Goal: Information Seeking & Learning: Learn about a topic

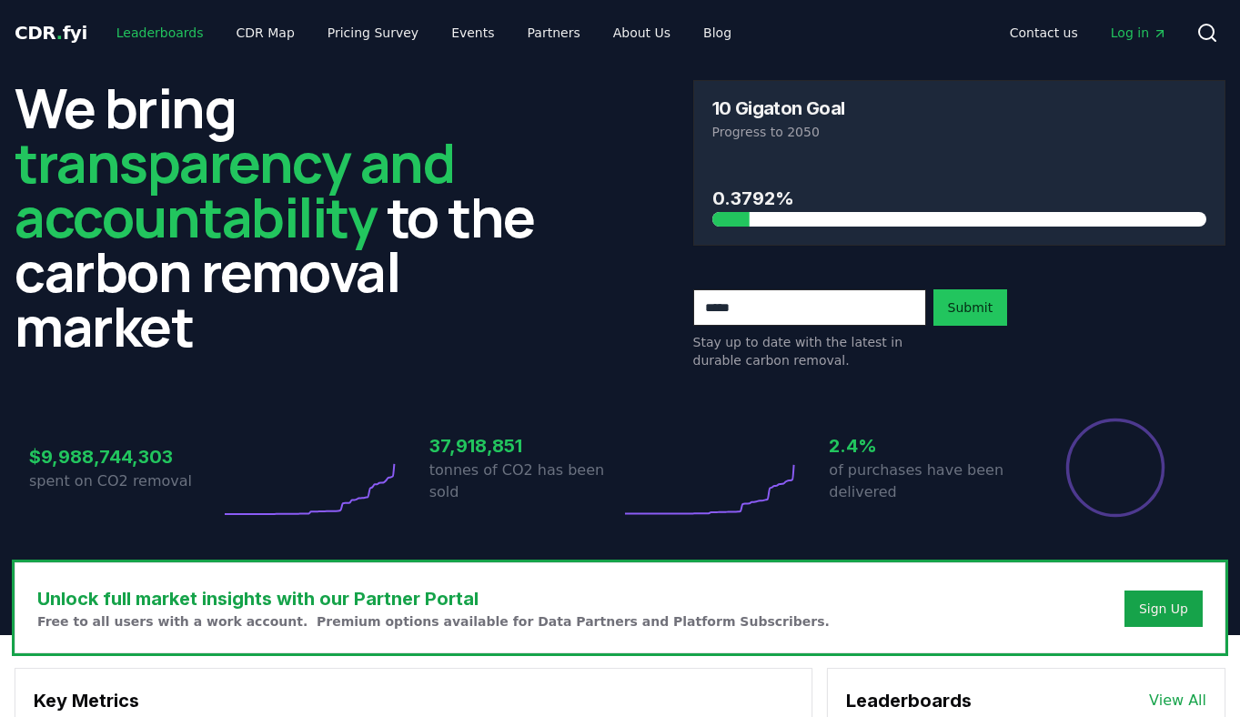
click at [157, 32] on link "Leaderboards" at bounding box center [160, 32] width 116 height 33
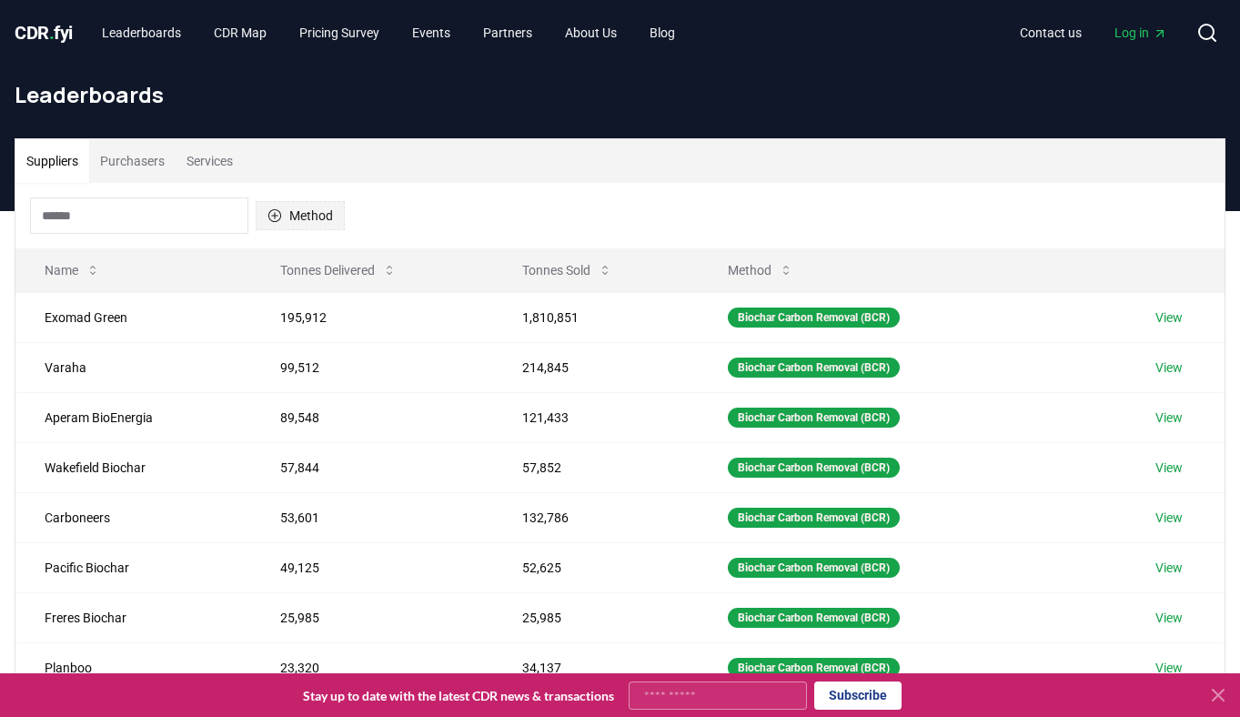
click at [315, 226] on button "Method" at bounding box center [300, 215] width 89 height 29
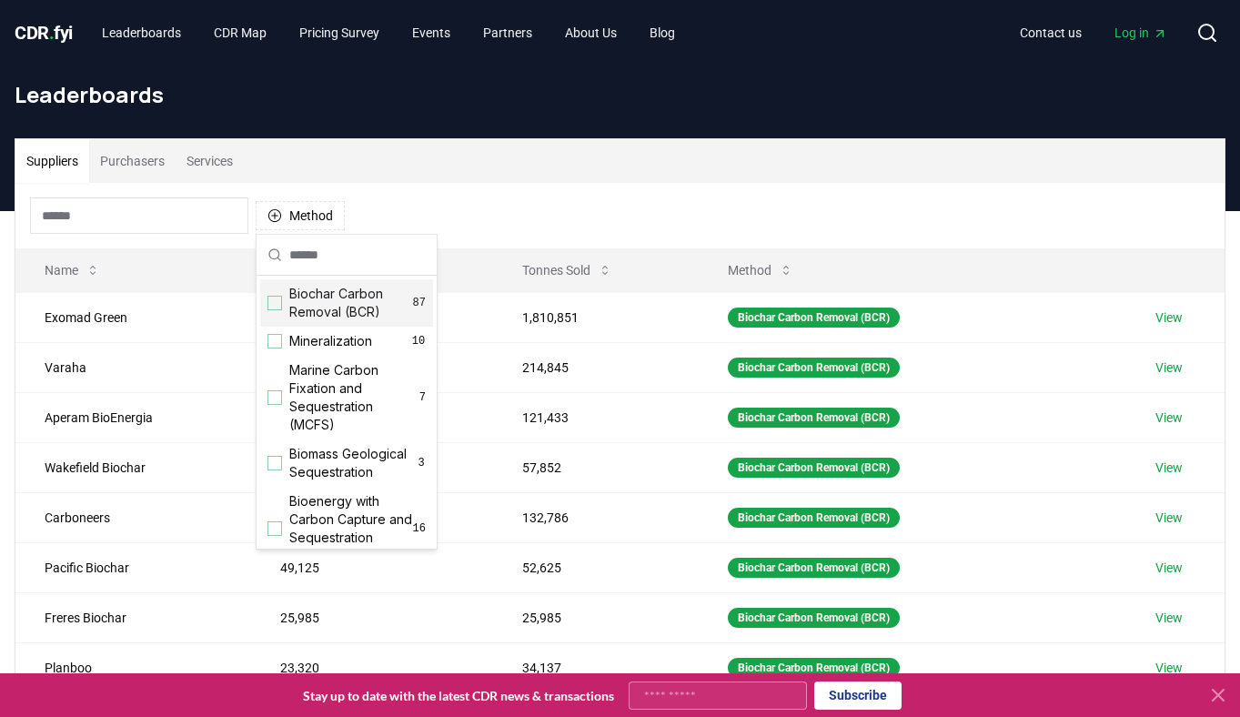
click at [280, 305] on div "Suggestions" at bounding box center [274, 303] width 15 height 15
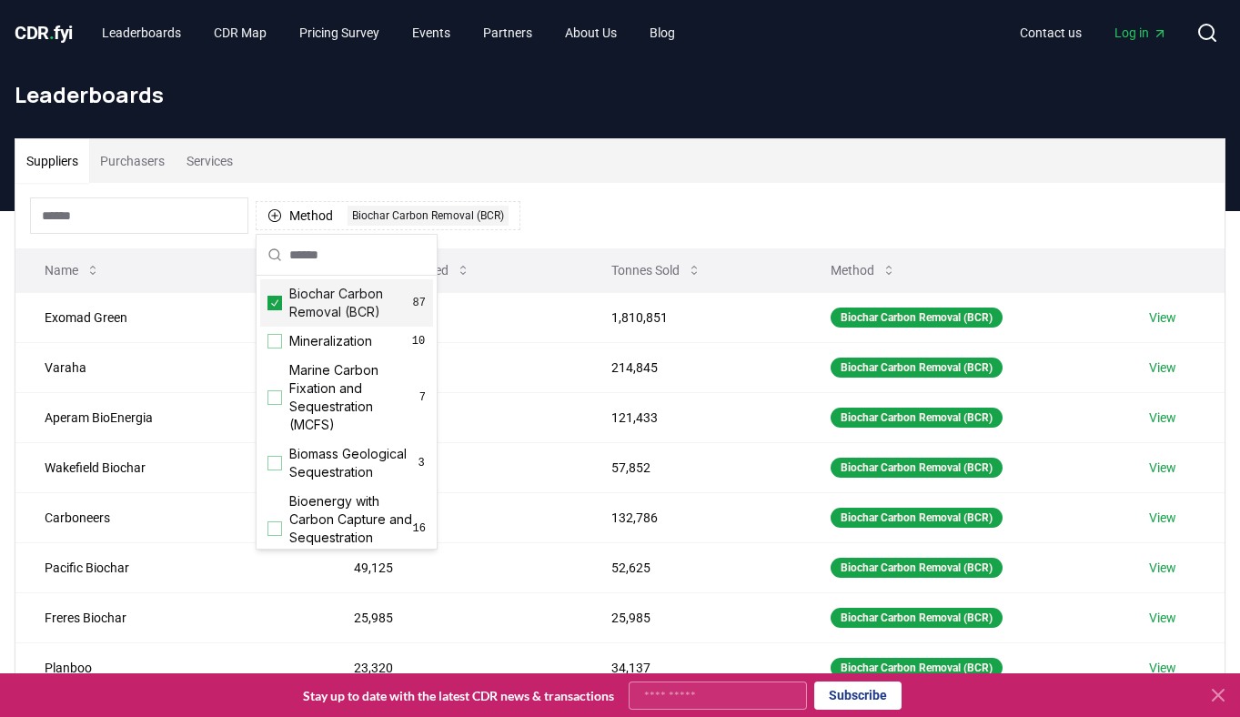
click at [591, 250] on th "Tonnes Sold" at bounding box center [691, 270] width 219 height 44
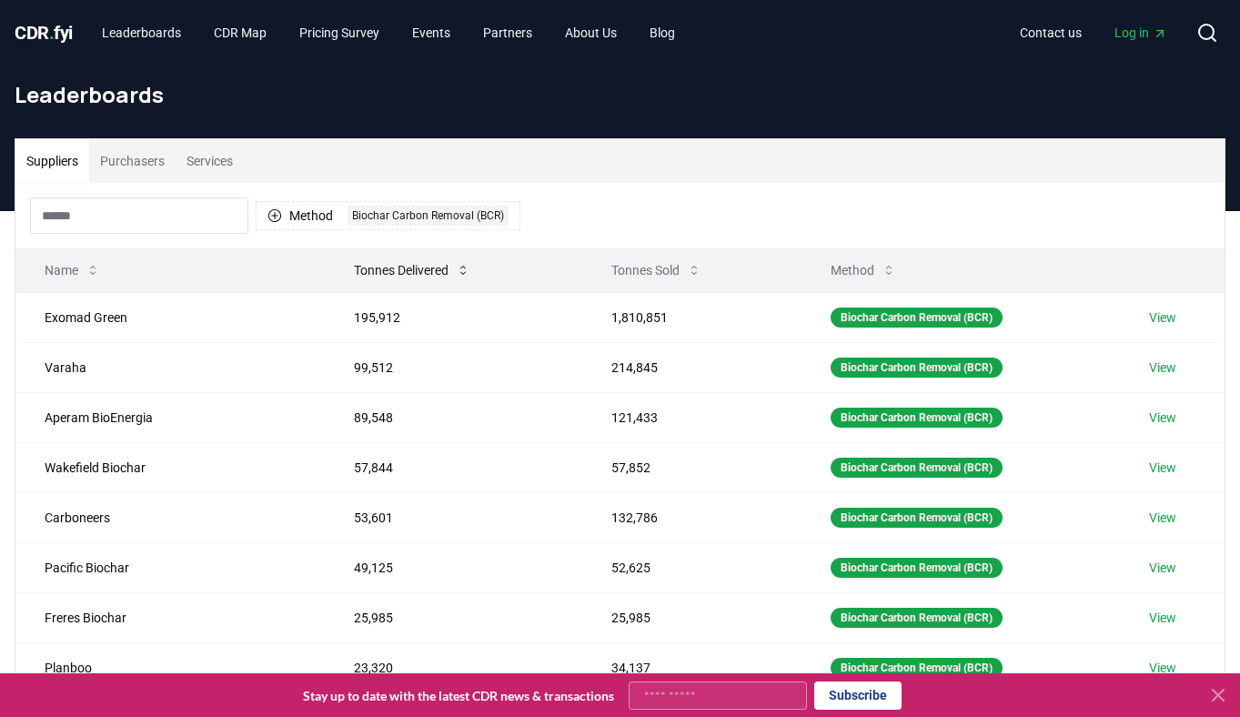
click at [412, 280] on button "Tonnes Delivered" at bounding box center [412, 270] width 146 height 36
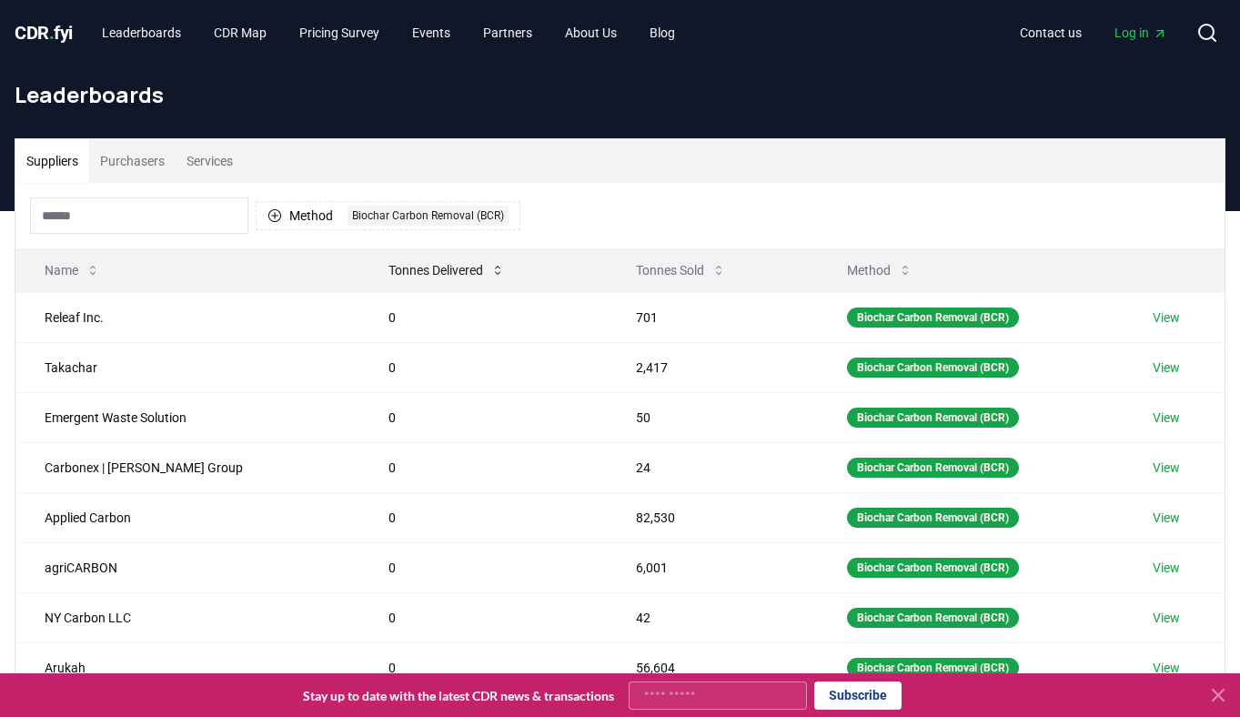
click at [407, 278] on button "Tonnes Delivered" at bounding box center [447, 270] width 146 height 36
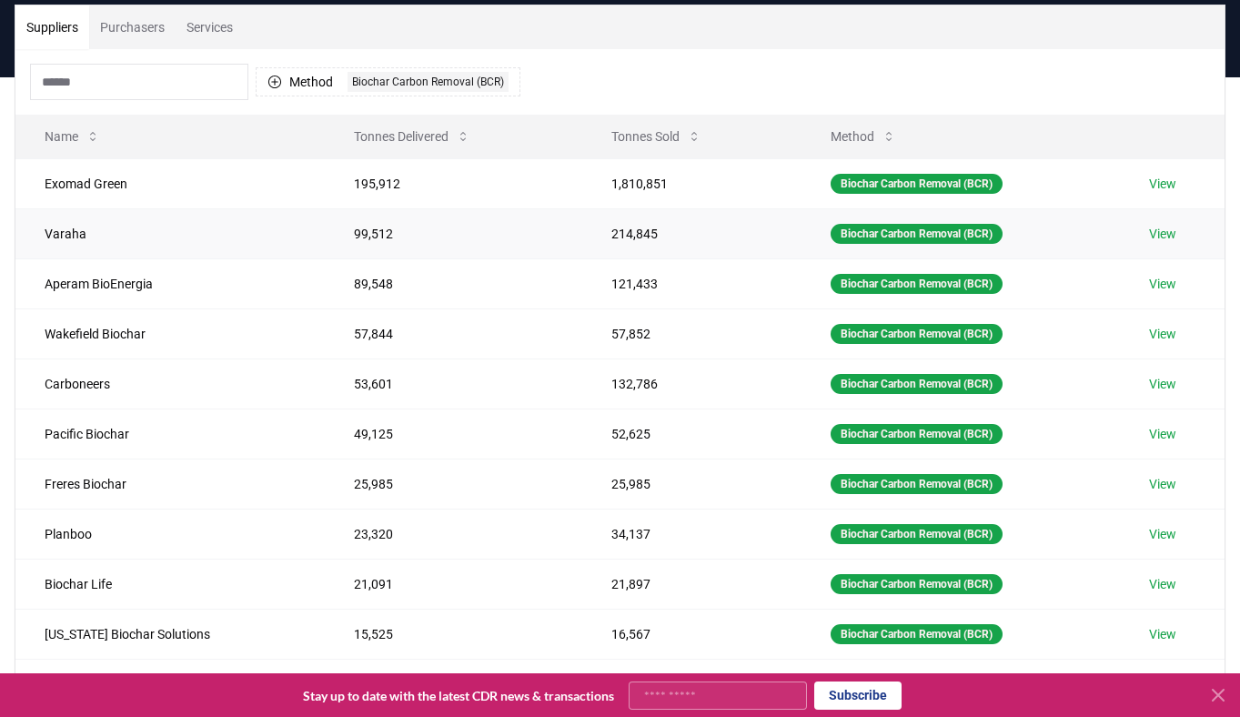
scroll to position [137, 0]
